Goal: Complete application form

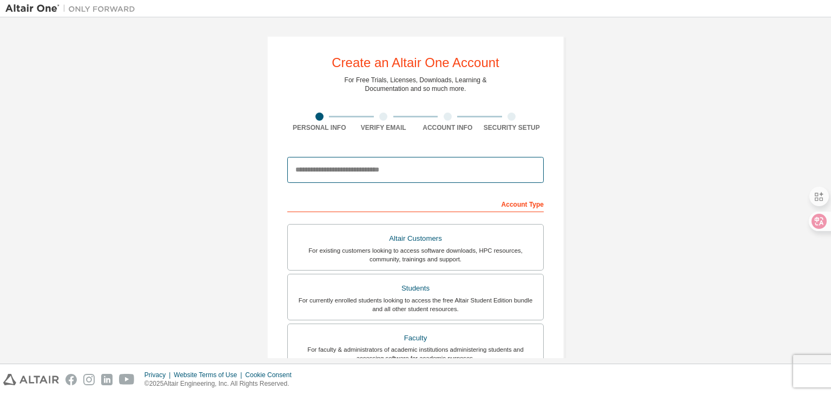
click at [381, 172] on input "email" at bounding box center [415, 170] width 257 height 26
type input "**********"
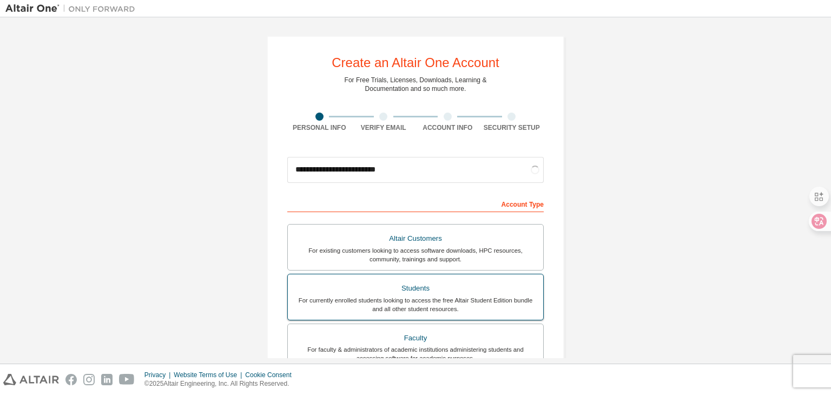
click at [418, 285] on div "Students" at bounding box center [415, 288] width 242 height 15
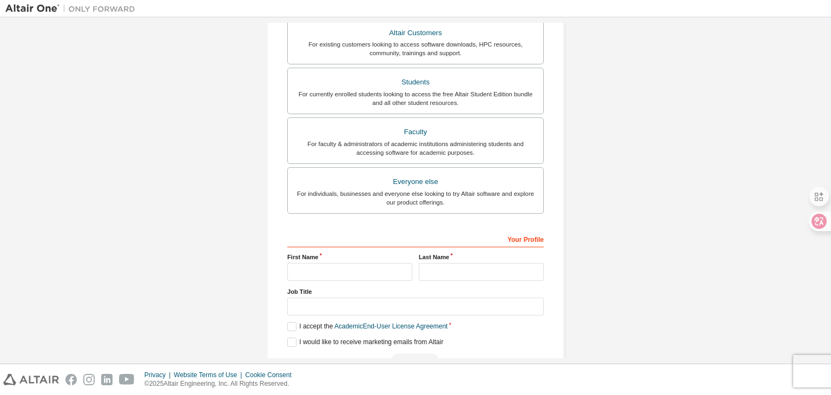
scroll to position [264, 0]
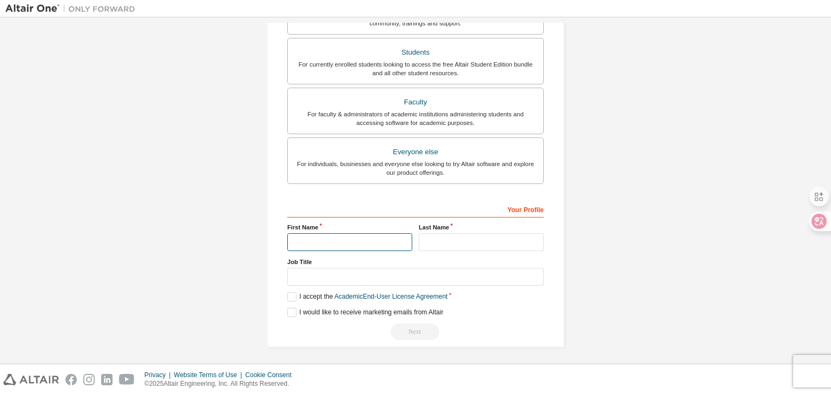
click at [344, 238] on input "text" at bounding box center [349, 242] width 125 height 18
type input "*"
click at [485, 233] on input "text" at bounding box center [481, 242] width 125 height 18
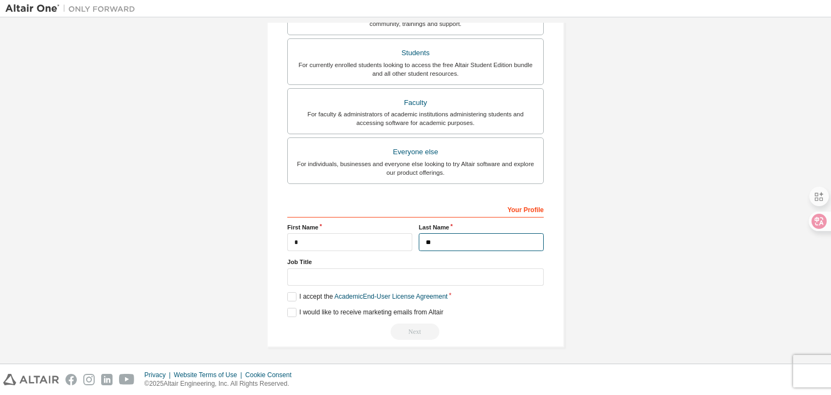
type input "**"
click at [334, 273] on input "text" at bounding box center [415, 277] width 257 height 18
click at [293, 292] on label "I accept the Academic End-User License Agreement" at bounding box center [367, 296] width 160 height 9
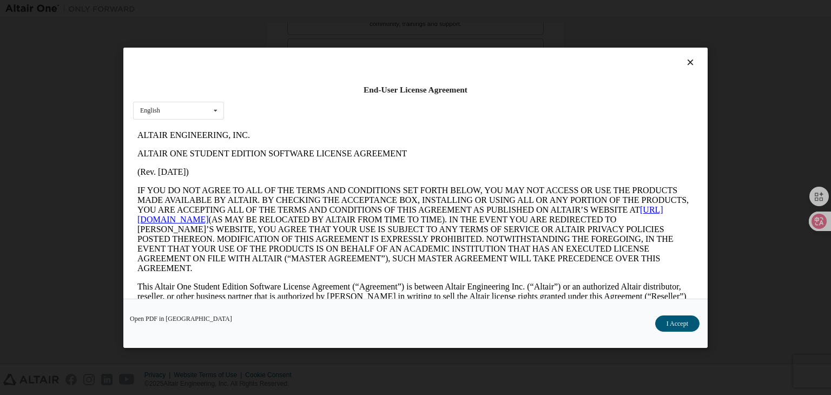
scroll to position [0, 0]
click at [175, 116] on div "English English" at bounding box center [178, 110] width 91 height 18
click at [176, 127] on div "English" at bounding box center [179, 127] width 90 height 17
click at [38, 116] on div "End-User License Agreement English English Open PDF in [GEOGRAPHIC_DATA] I Acce…" at bounding box center [415, 197] width 831 height 395
click at [681, 318] on button "I Accept" at bounding box center [677, 324] width 44 height 16
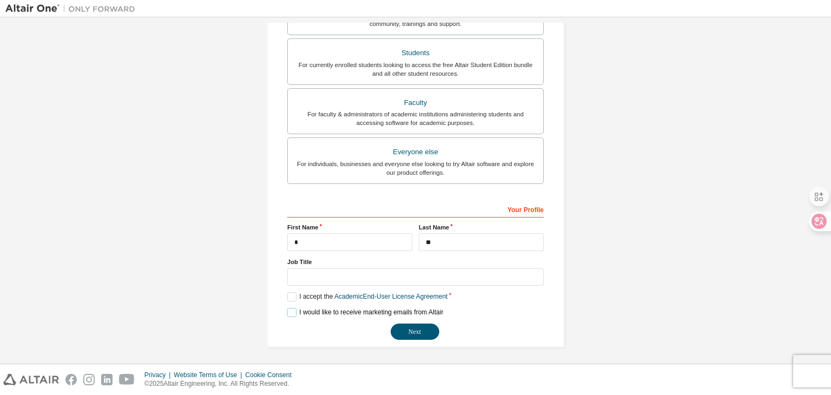
click at [298, 311] on label "I would like to receive marketing emails from Altair" at bounding box center [365, 312] width 156 height 9
click at [414, 325] on button "Next" at bounding box center [415, 332] width 49 height 16
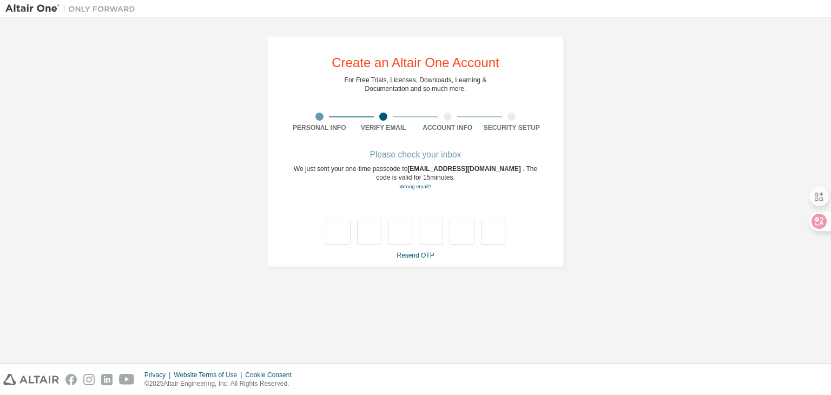
type input "*"
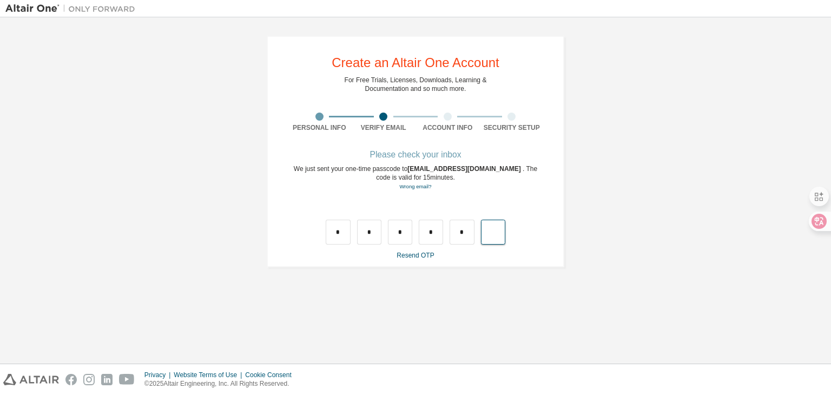
type input "*"
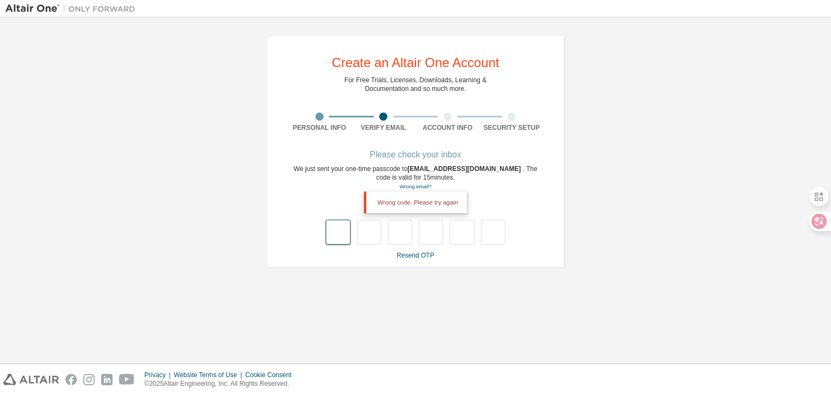
click at [347, 230] on input "text" at bounding box center [338, 232] width 24 height 25
type input "*"
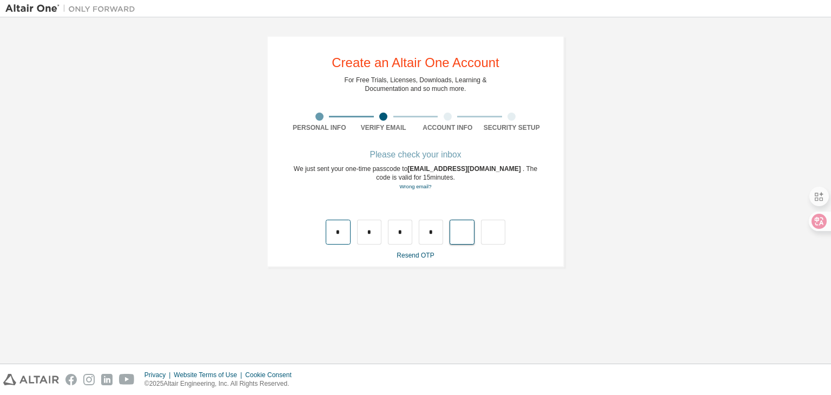
type input "*"
click at [337, 228] on input "text" at bounding box center [338, 232] width 24 height 25
type input "*"
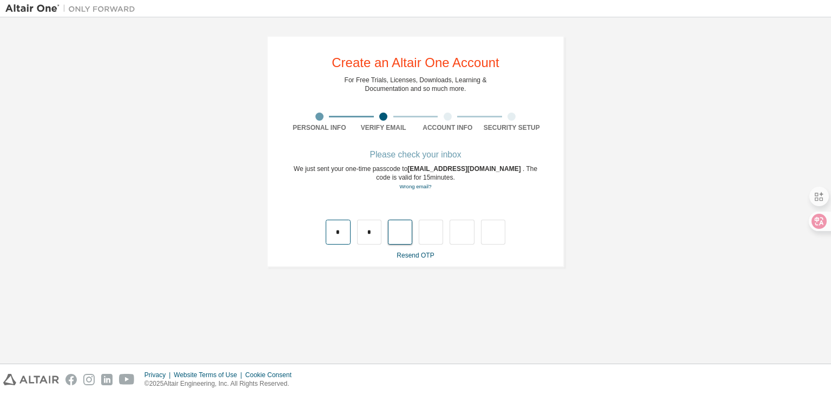
type input "*"
click at [431, 233] on input "*" at bounding box center [431, 232] width 24 height 25
type input "*"
click at [348, 233] on input "*" at bounding box center [338, 232] width 24 height 25
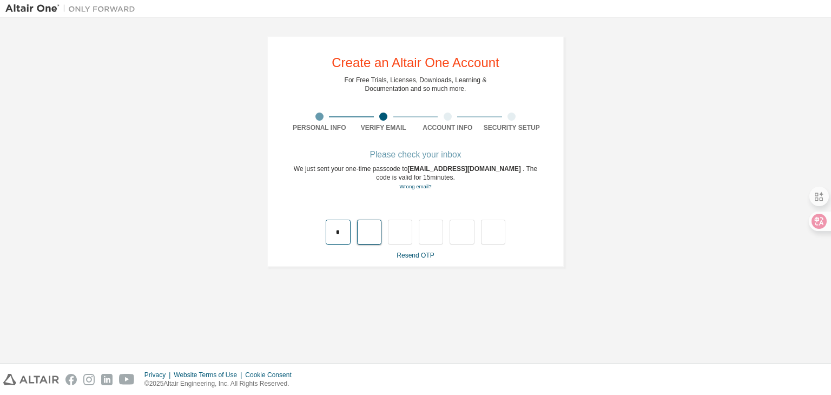
type input "*"
click at [368, 228] on input "*" at bounding box center [369, 232] width 24 height 25
type input "*"
click at [377, 233] on input "*" at bounding box center [369, 232] width 24 height 25
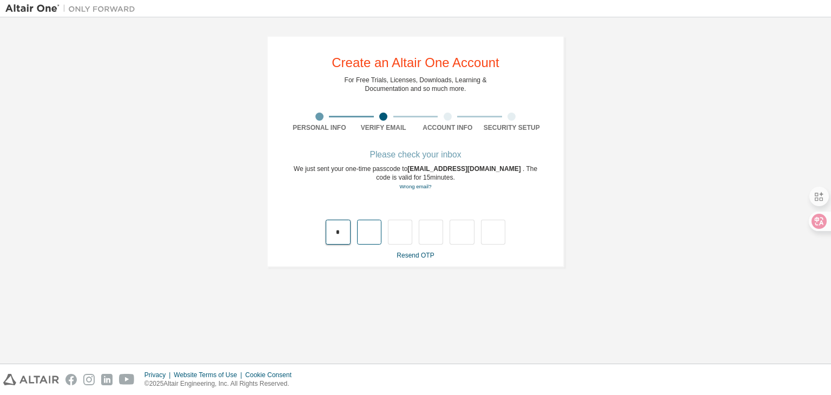
type input "*"
click at [343, 239] on input "*" at bounding box center [338, 232] width 24 height 25
type input "*"
click at [369, 232] on input "*" at bounding box center [369, 232] width 24 height 25
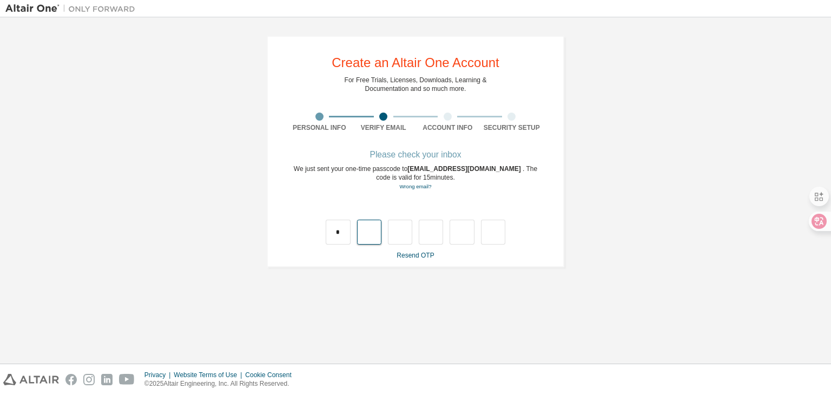
type input "*"
click at [405, 235] on input "*" at bounding box center [400, 232] width 24 height 25
type input "*"
click at [405, 234] on input "*" at bounding box center [400, 232] width 24 height 25
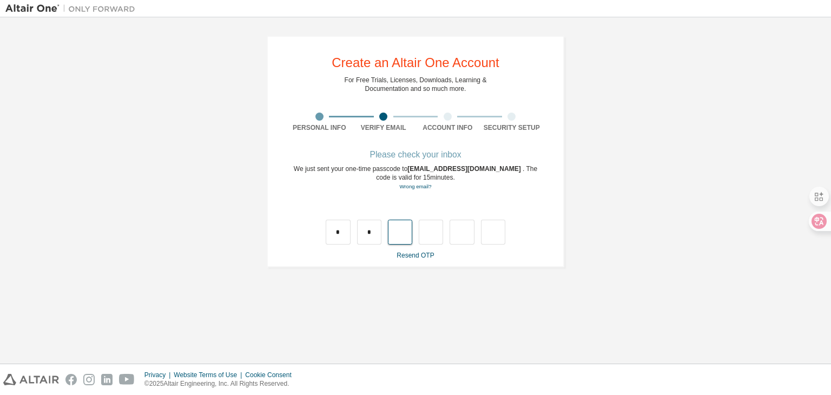
type input "*"
click at [406, 234] on input "*" at bounding box center [400, 232] width 24 height 25
type input "*"
click at [407, 232] on input "*" at bounding box center [400, 232] width 24 height 25
click at [407, 232] on input "text" at bounding box center [400, 232] width 24 height 25
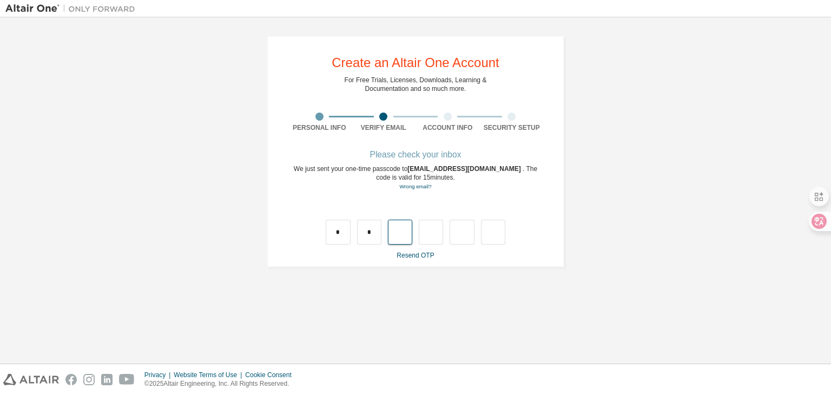
type input "*"
click at [442, 231] on input "*" at bounding box center [431, 232] width 24 height 25
click at [437, 233] on input "text" at bounding box center [431, 232] width 24 height 25
type input "*"
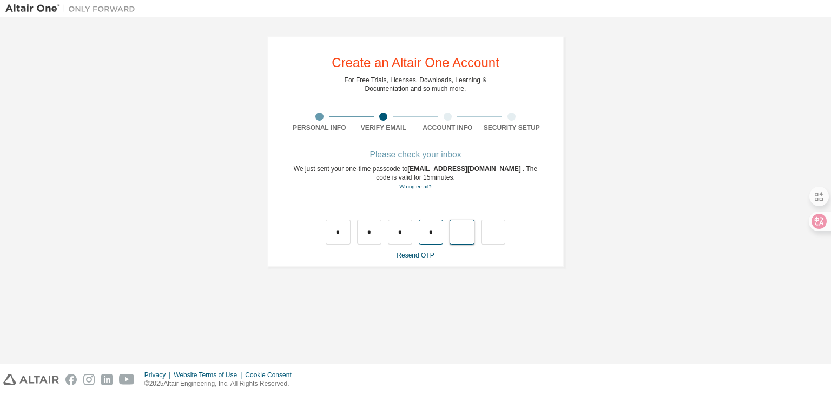
type input "*"
click at [474, 233] on div "* * * * *" at bounding box center [416, 232] width 180 height 25
click at [459, 235] on input "*" at bounding box center [462, 232] width 24 height 25
click at [465, 234] on input "*" at bounding box center [462, 232] width 24 height 25
type input "*"
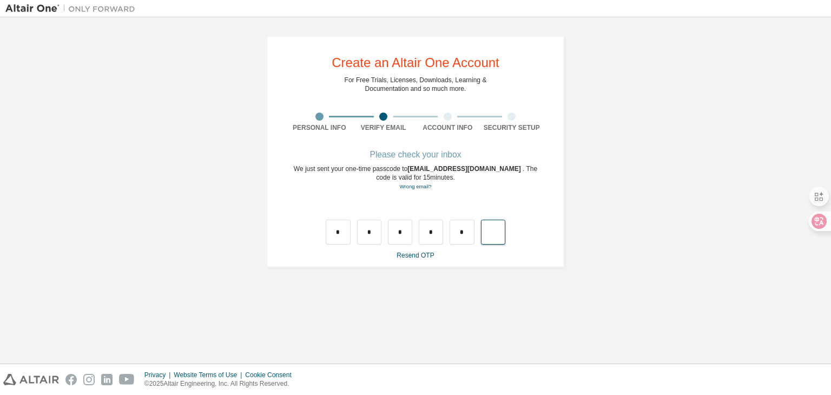
type input "*"
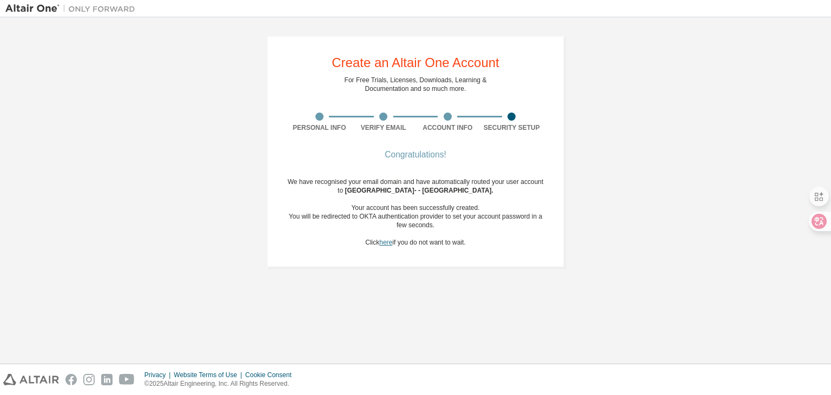
click at [384, 241] on link "here" at bounding box center [385, 243] width 13 height 8
